Goal: Complete application form

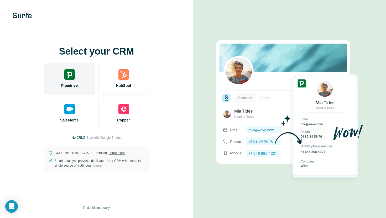
click at [76, 83] on span "Pipedrive" at bounding box center [69, 85] width 17 height 5
click at [69, 78] on img at bounding box center [69, 74] width 10 height 10
